Goal: Information Seeking & Learning: Check status

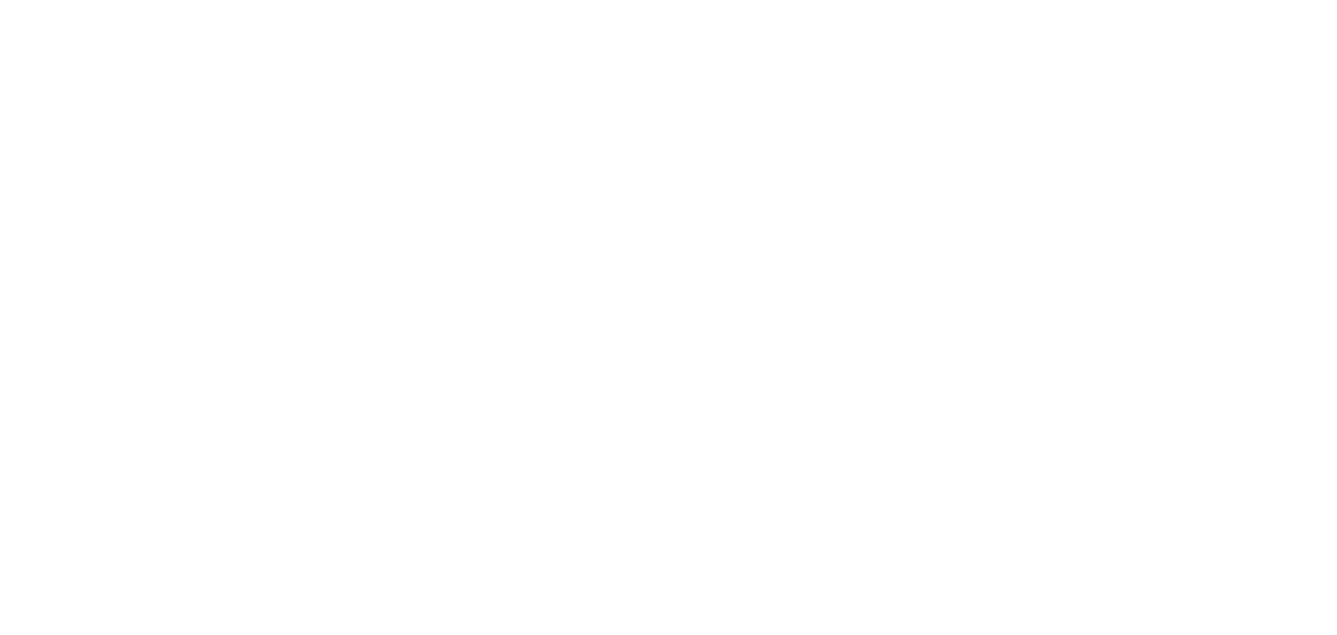
select select "en"
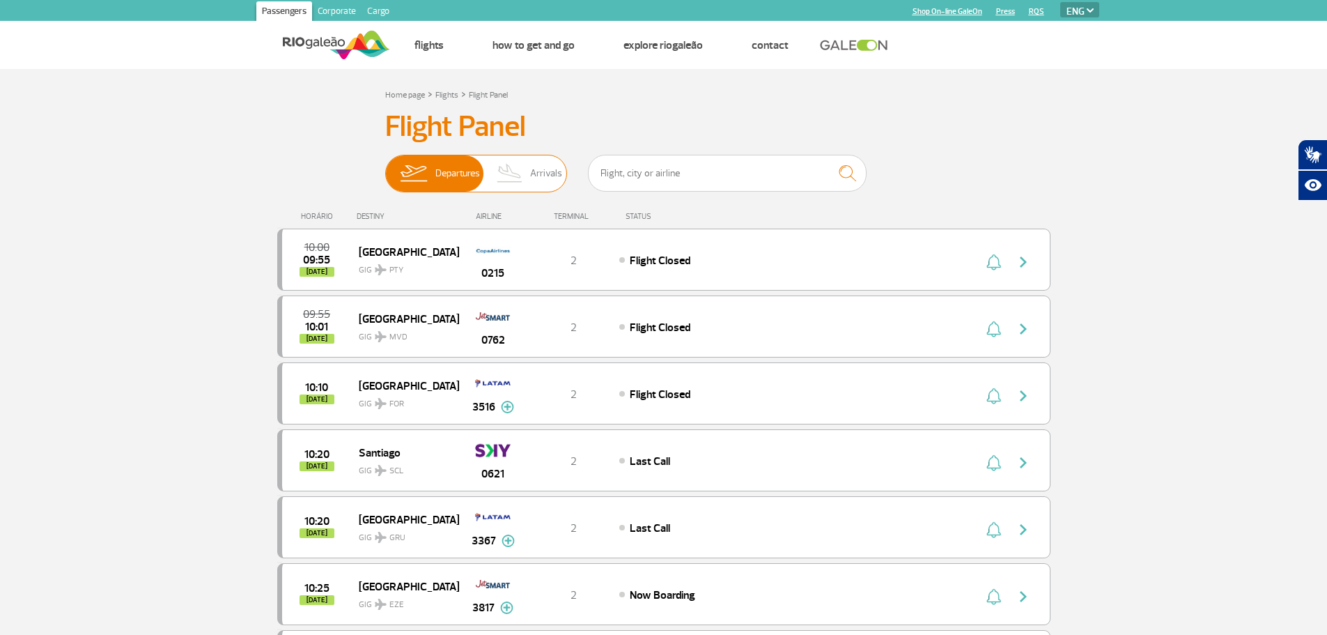
click at [511, 171] on img at bounding box center [510, 173] width 41 height 36
click at [385, 166] on input "Departures Arrivals" at bounding box center [385, 166] width 0 height 0
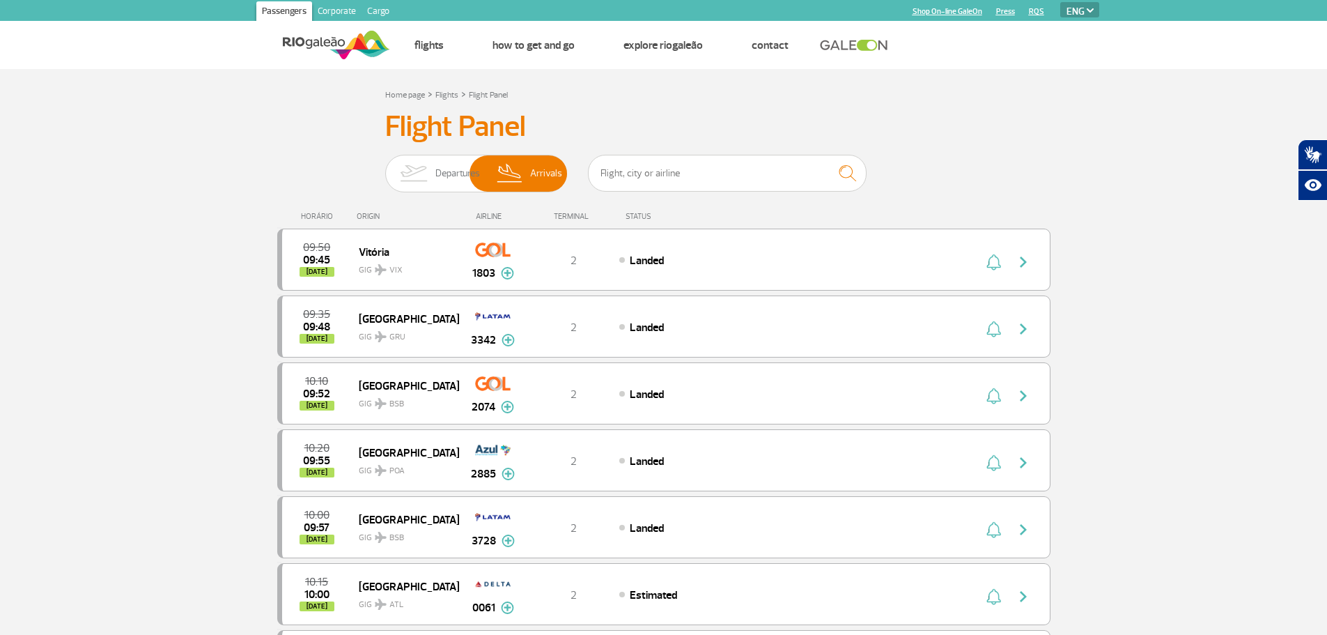
click at [408, 167] on img at bounding box center [413, 173] width 44 height 36
click at [385, 166] on input "Departures Arrivals" at bounding box center [385, 166] width 0 height 0
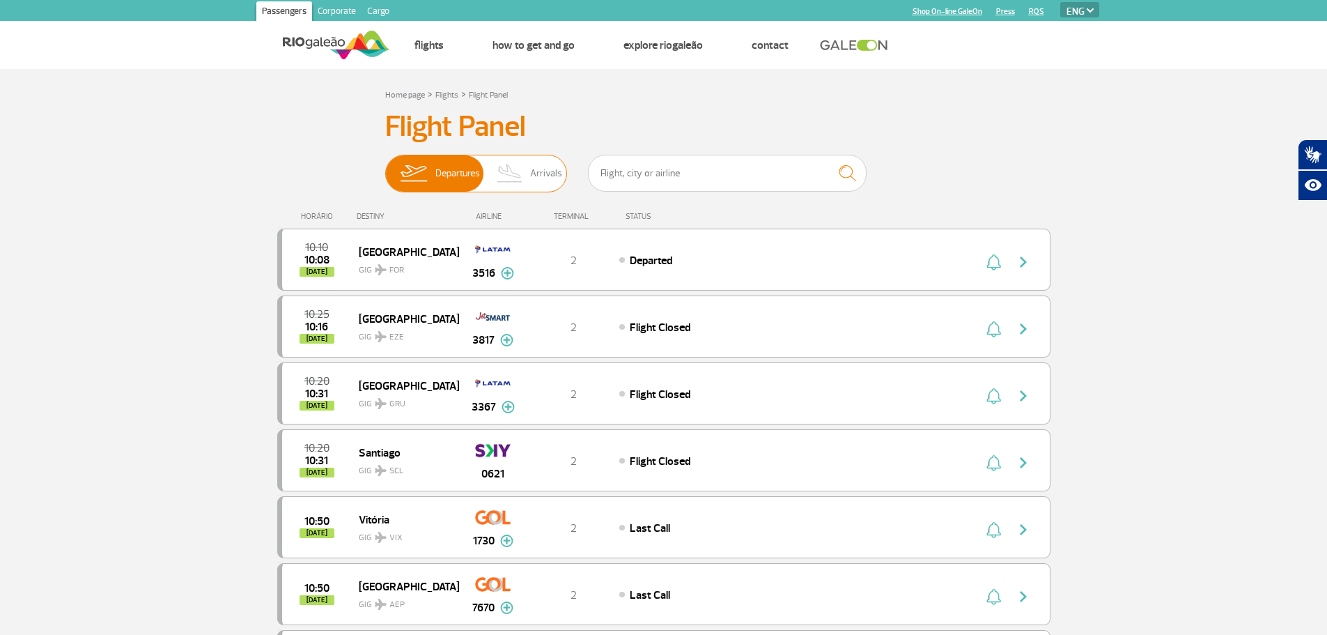
click at [521, 176] on img at bounding box center [510, 173] width 41 height 36
click at [385, 166] on input "Departures Arrivals" at bounding box center [385, 166] width 0 height 0
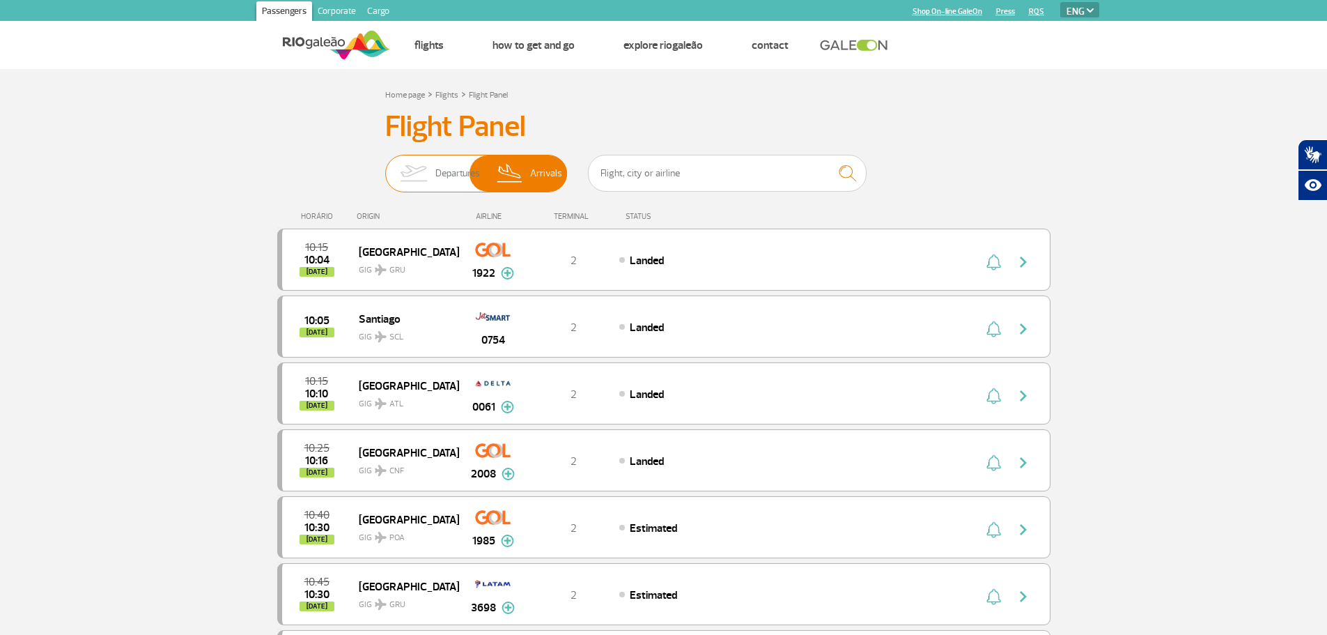
click at [415, 178] on img at bounding box center [413, 173] width 44 height 36
click at [385, 166] on input "Departures Arrivals" at bounding box center [385, 166] width 0 height 0
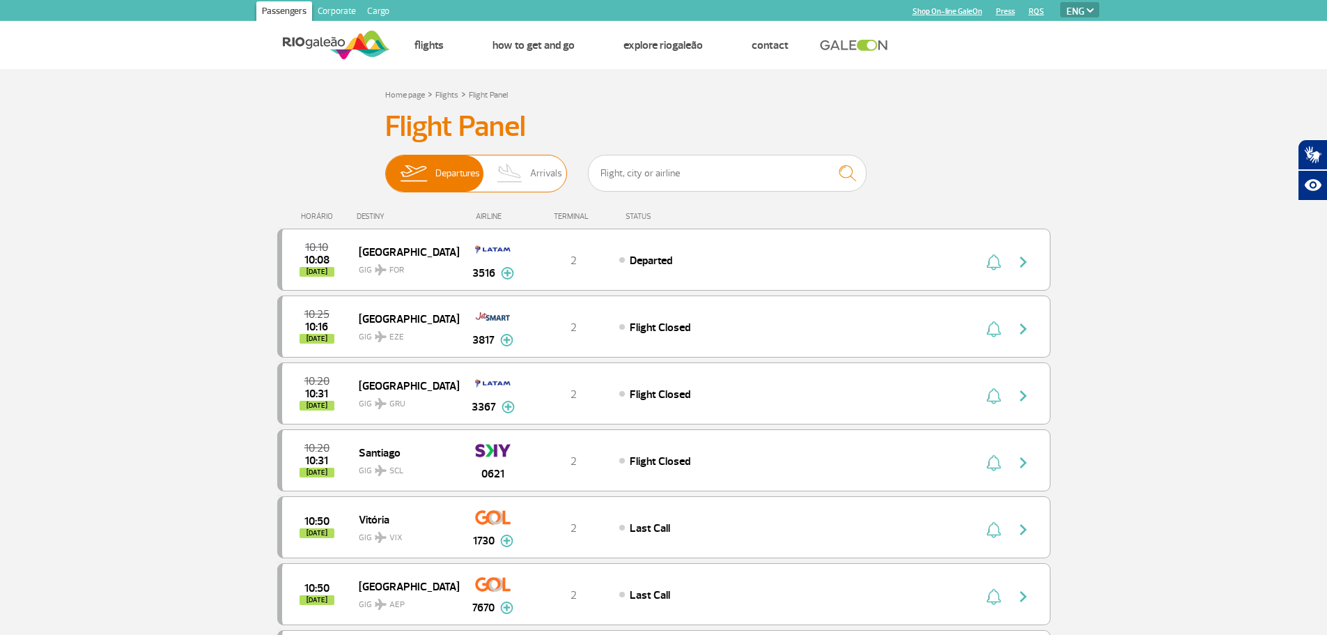
click at [502, 178] on img at bounding box center [510, 173] width 41 height 36
click at [385, 166] on input "Departures Arrivals" at bounding box center [385, 166] width 0 height 0
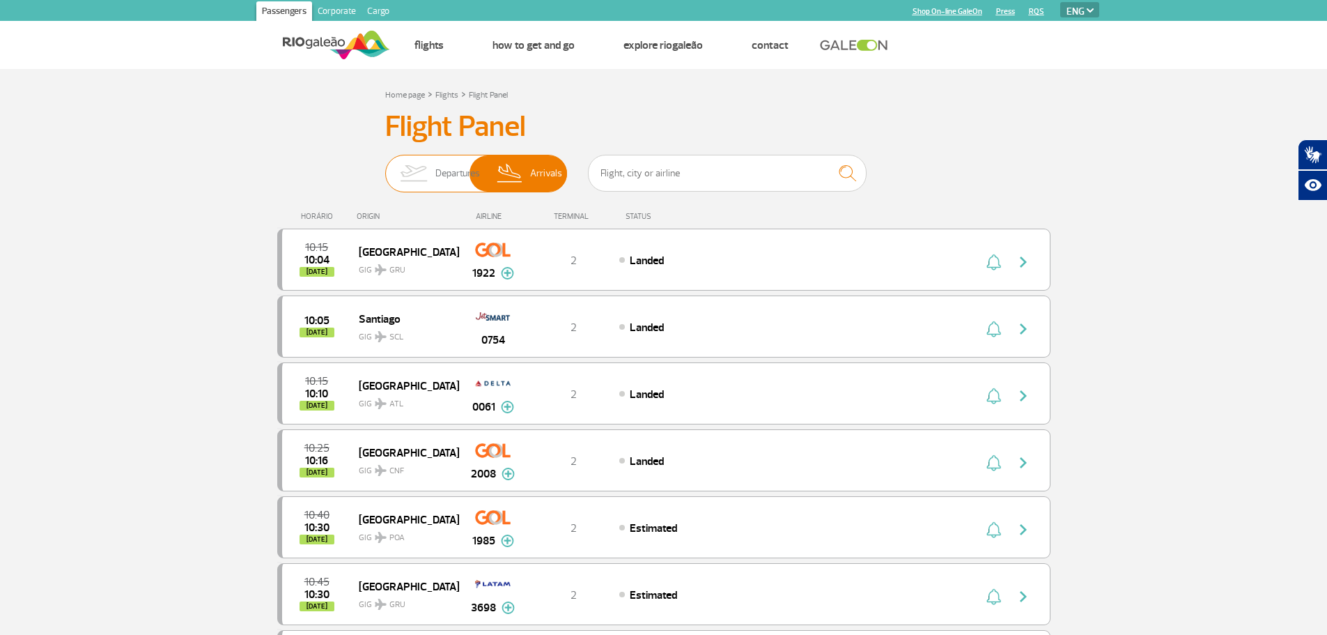
click at [436, 164] on span "Departures" at bounding box center [457, 173] width 45 height 36
click at [385, 166] on input "Departures Arrivals" at bounding box center [385, 166] width 0 height 0
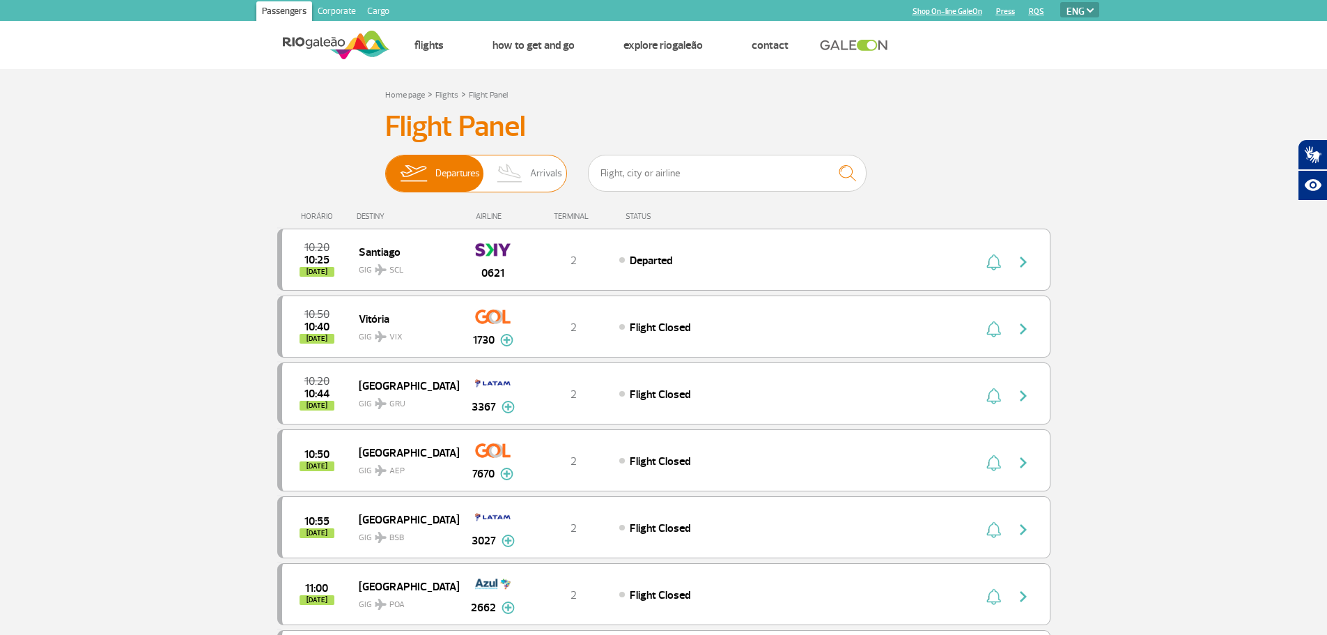
click at [545, 170] on span "Arrivals" at bounding box center [546, 173] width 32 height 36
click at [385, 166] on input "Departures Arrivals" at bounding box center [385, 166] width 0 height 0
